Goal: Task Accomplishment & Management: Use online tool/utility

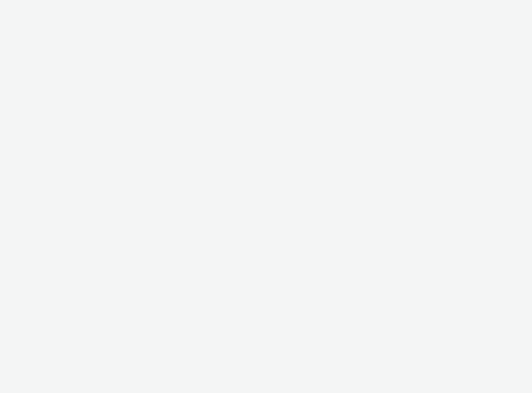
select select "2fc77e36-bb93-4aa3-9dff-dcb08e02eac6"
select select "2405a9d4-3350-4458-8d06-44f78962fa76"
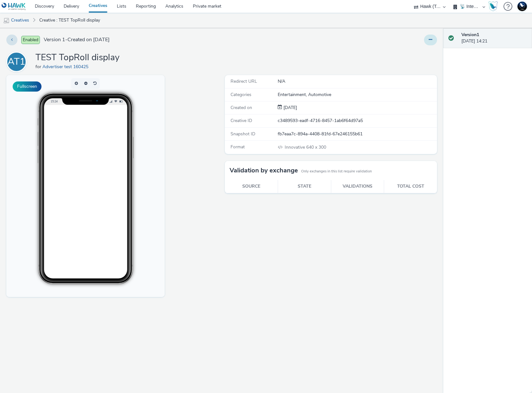
click at [433, 39] on button at bounding box center [430, 40] width 13 height 11
click at [417, 49] on link "Edit" at bounding box center [412, 52] width 47 height 13
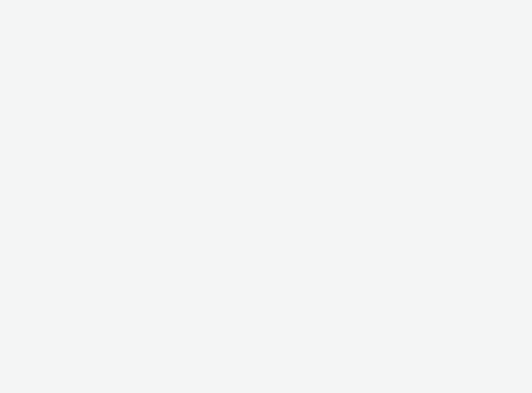
select select "2fc77e36-bb93-4aa3-9dff-dcb08e02eac6"
select select "2405a9d4-3350-4458-8d06-44f78962fa76"
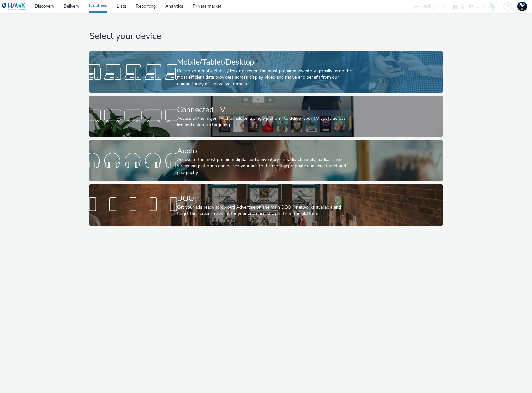
click at [214, 65] on div "Mobile/Tablet/Desktop" at bounding box center [264, 62] width 175 height 11
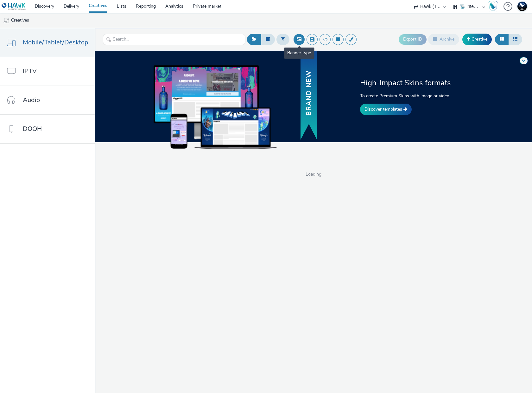
click at [297, 41] on button at bounding box center [298, 39] width 11 height 11
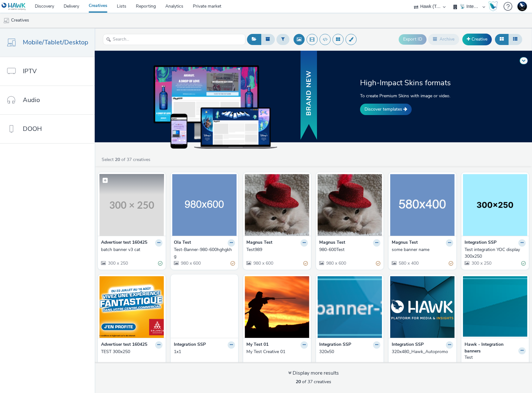
click at [146, 219] on img at bounding box center [131, 205] width 65 height 62
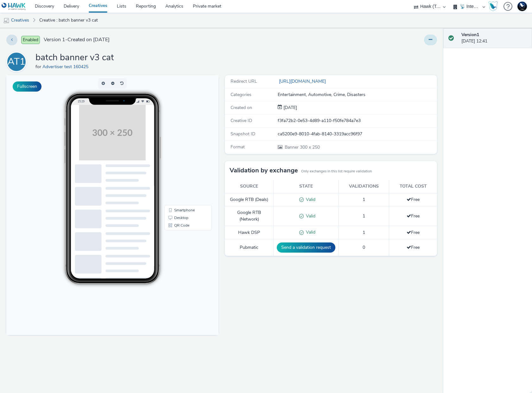
click at [429, 38] on icon at bounding box center [430, 39] width 3 height 4
click at [411, 51] on link "Edit" at bounding box center [412, 52] width 47 height 13
